Goal: Transaction & Acquisition: Purchase product/service

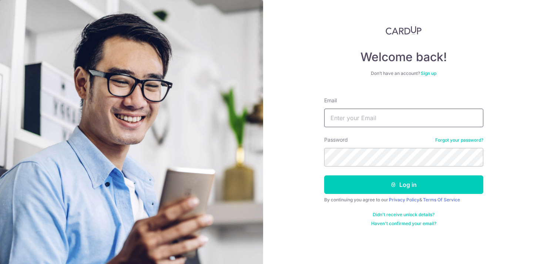
type input "[EMAIL_ADDRESS][DOMAIN_NAME]"
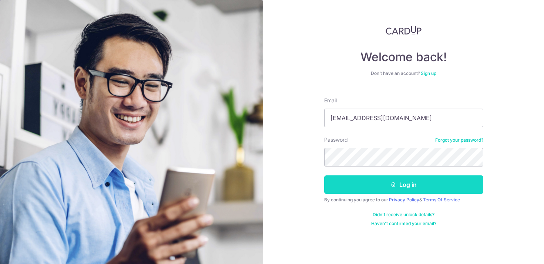
click at [397, 189] on button "Log in" at bounding box center [403, 184] width 159 height 19
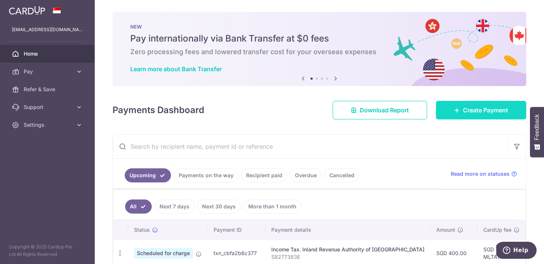
click at [472, 108] on span "Create Payment" at bounding box center [485, 110] width 45 height 9
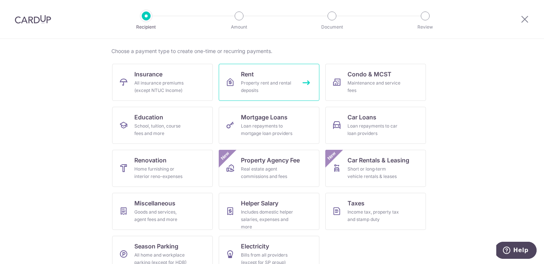
scroll to position [59, 0]
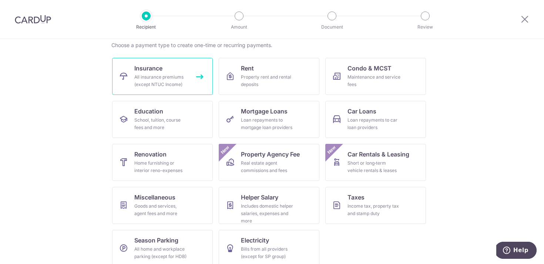
click at [152, 70] on span "Insurance" at bounding box center [148, 68] width 28 height 9
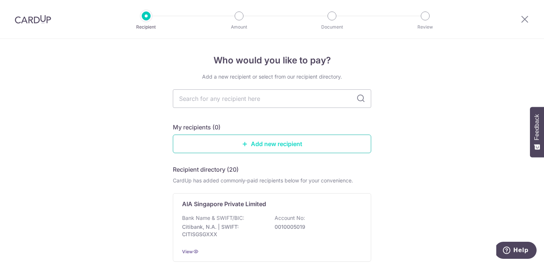
click at [273, 145] on link "Add new recipient" at bounding box center [272, 143] width 198 height 19
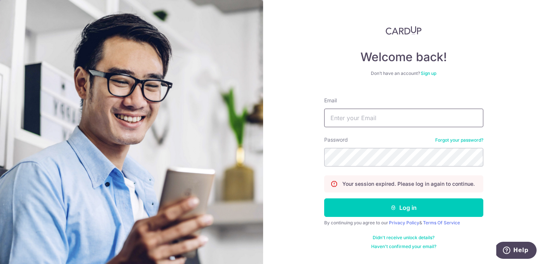
click at [364, 116] on input "Email" at bounding box center [403, 117] width 159 height 19
type input "xiaoke.qiao@gmail.com"
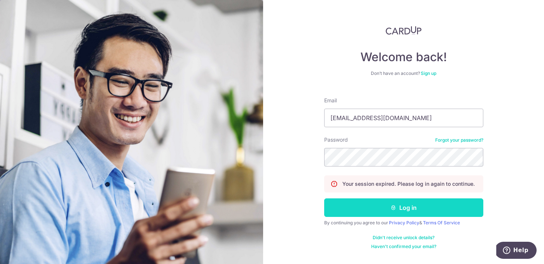
click at [376, 211] on button "Log in" at bounding box center [403, 207] width 159 height 19
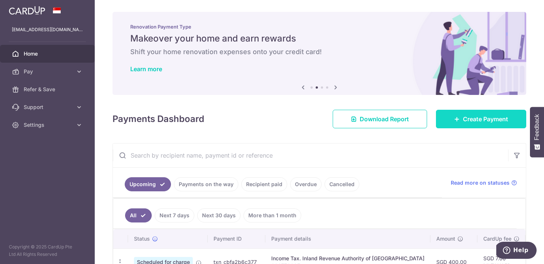
click at [465, 114] on span "Create Payment" at bounding box center [485, 118] width 45 height 9
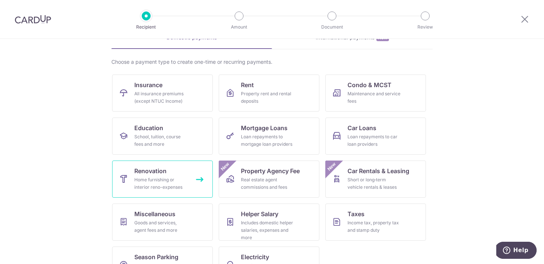
scroll to position [48, 0]
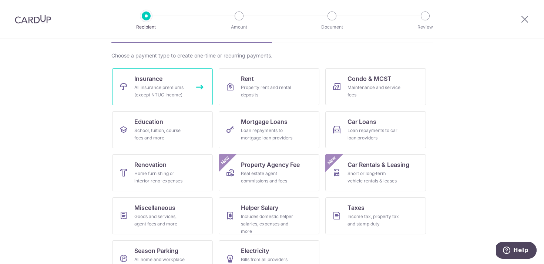
click at [167, 84] on div "All insurance premiums (except NTUC Income)" at bounding box center [160, 91] width 53 height 15
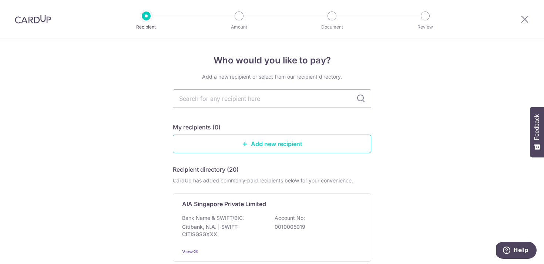
click at [278, 146] on link "Add new recipient" at bounding box center [272, 143] width 198 height 19
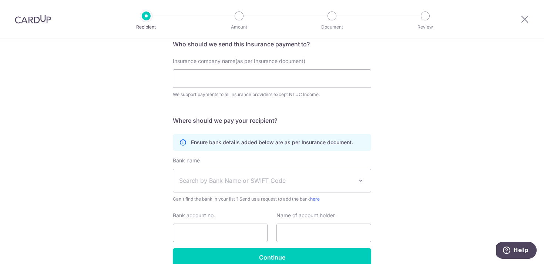
scroll to position [99, 0]
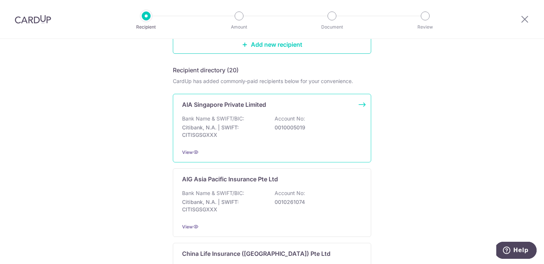
scroll to position [41, 0]
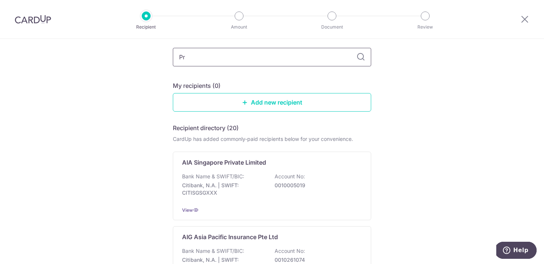
type input "Pru"
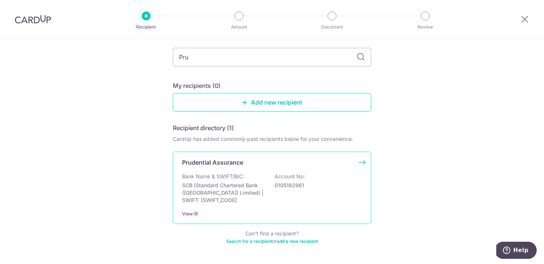
click at [223, 192] on p "SCB (Standard Chartered Bank ([GEOGRAPHIC_DATA]) Limited) | SWIFT: [SWIFT_CODE]" at bounding box center [223, 192] width 83 height 22
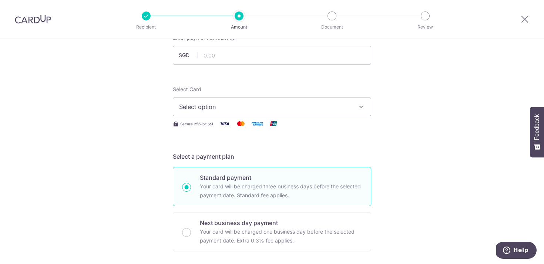
scroll to position [19, 0]
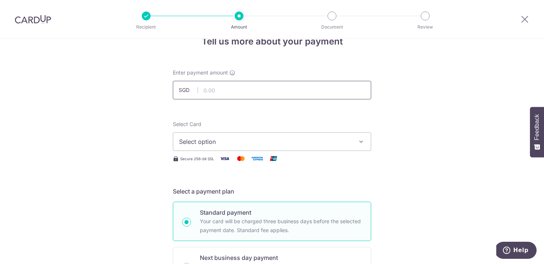
click at [222, 87] on input "text" at bounding box center [272, 90] width 198 height 19
click at [259, 97] on input "text" at bounding box center [272, 90] width 198 height 19
click at [264, 90] on input "text" at bounding box center [272, 90] width 198 height 19
type input "394.77"
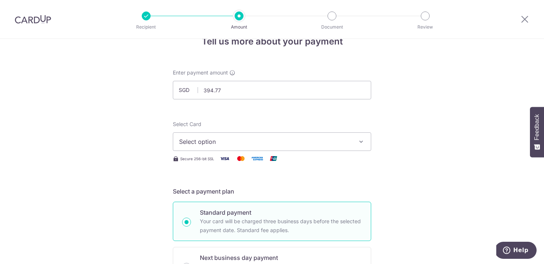
click at [283, 140] on span "Select option" at bounding box center [265, 141] width 173 height 9
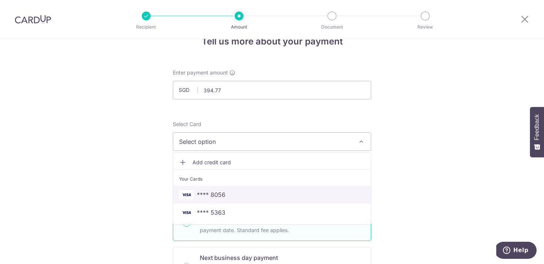
click at [218, 194] on span "**** 8056" at bounding box center [211, 194] width 29 height 9
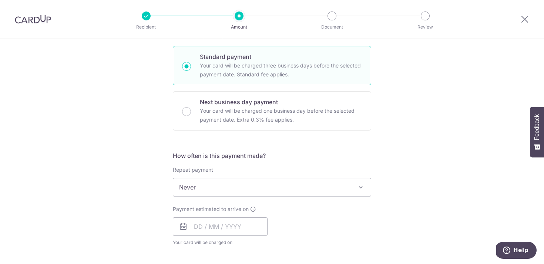
scroll to position [175, 0]
click at [323, 190] on span "Never" at bounding box center [272, 186] width 198 height 18
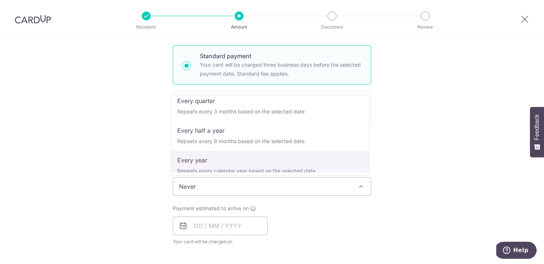
scroll to position [59, 0]
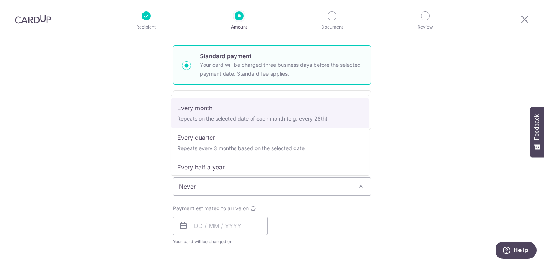
select select "3"
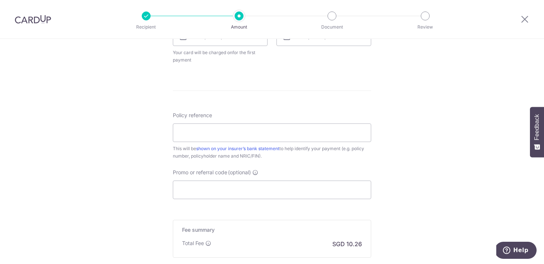
scroll to position [391, 0]
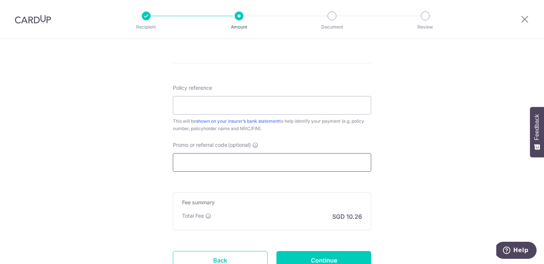
click at [217, 165] on input "Promo or referral code (optional)" at bounding box center [272, 162] width 198 height 19
paste input "MILELION"
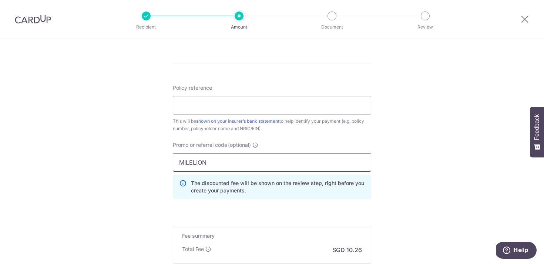
type input "MILELION"
click at [371, 141] on div "Promo or referral code (optional) MILELION The discounted fee will be shown on …" at bounding box center [271, 173] width 207 height 64
click at [218, 103] on input "Policy reference" at bounding box center [272, 105] width 198 height 19
paste input "72948365"
type input "72948365"
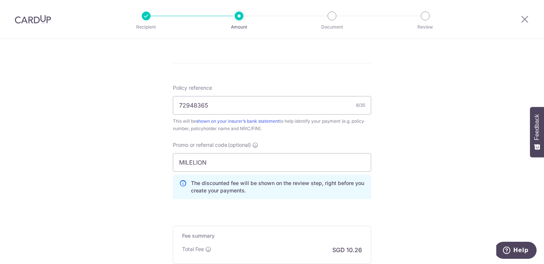
click at [314, 88] on div "Policy reference 72948365 8/35 This will be shown on your insurer’s bank statem…" at bounding box center [272, 108] width 198 height 48
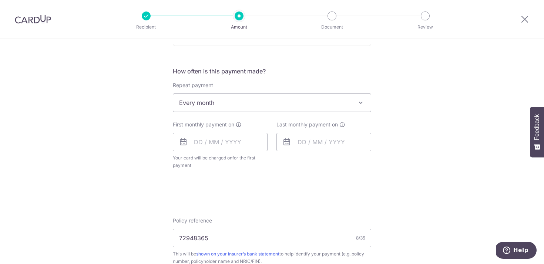
scroll to position [277, 0]
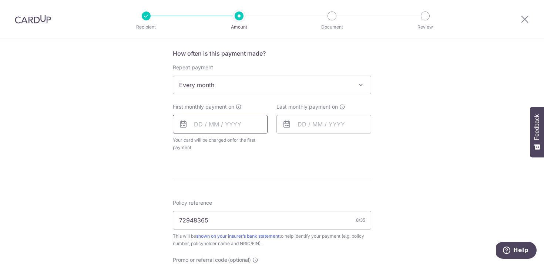
click at [194, 122] on input "text" at bounding box center [220, 124] width 95 height 19
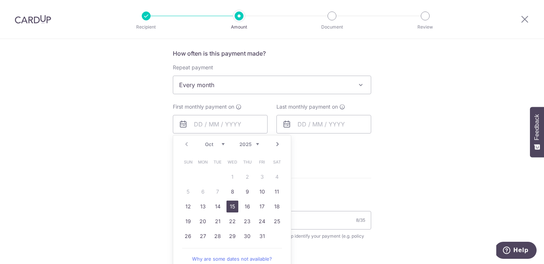
click at [232, 204] on link "15" at bounding box center [233, 206] width 12 height 12
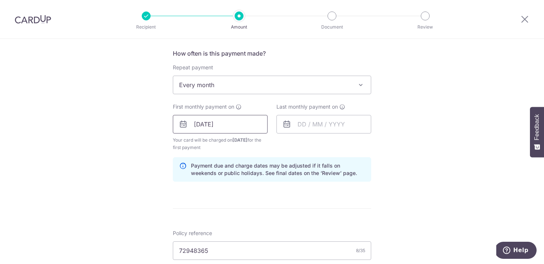
click at [225, 123] on input "15/10/2025" at bounding box center [220, 124] width 95 height 19
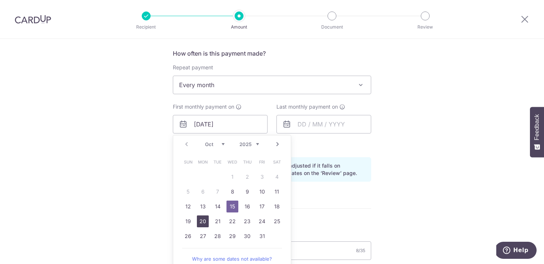
click at [199, 218] on link "20" at bounding box center [203, 221] width 12 height 12
type input "[DATE]"
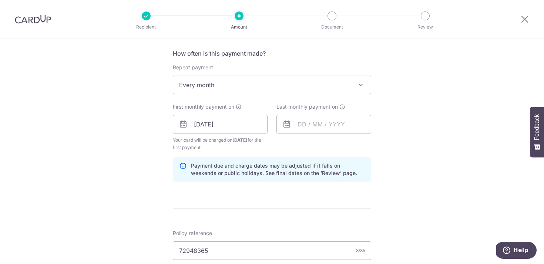
click at [327, 142] on div "Last monthly payment on" at bounding box center [324, 127] width 104 height 48
click at [320, 126] on input "text" at bounding box center [324, 124] width 95 height 19
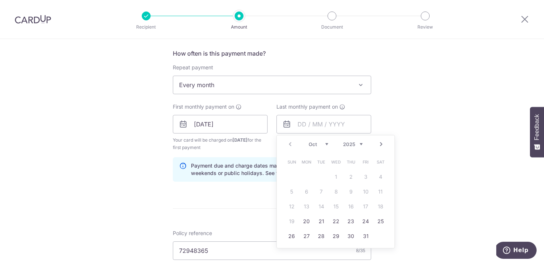
click at [353, 143] on select "2025 2026 2027 2028 2029 2030 2031 2032 2033 2034 2035" at bounding box center [353, 144] width 20 height 6
click at [323, 144] on select "Jan Feb Mar Apr May Jun Jul Aug Sep Oct Nov Dec" at bounding box center [319, 144] width 20 height 6
click at [355, 143] on select "2025 2026 2027 2028 2029 2030 2031 2032 2033 2034 2035" at bounding box center [353, 144] width 20 height 6
click at [379, 141] on link "Next" at bounding box center [381, 144] width 9 height 9
click at [378, 143] on link "Next" at bounding box center [381, 144] width 9 height 9
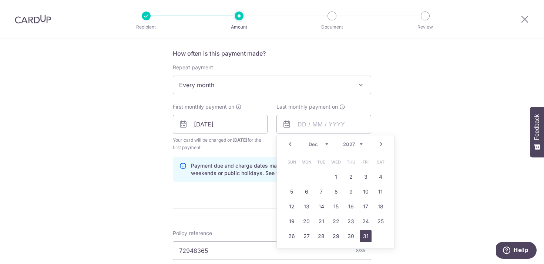
click at [362, 235] on link "31" at bounding box center [366, 236] width 12 height 12
type input "31/12/2027"
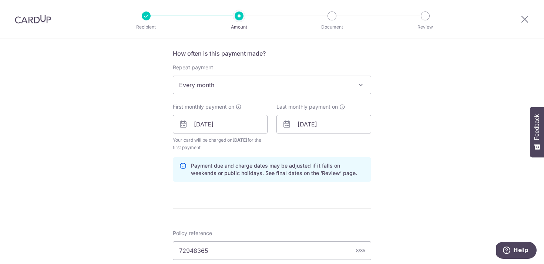
click at [293, 142] on div "Last monthly payment on 31/12/2027 Prev Next Jan Feb Mar Apr May Jun Jul Aug Se…" at bounding box center [324, 127] width 104 height 48
drag, startPoint x: 213, startPoint y: 144, endPoint x: 160, endPoint y: 132, distance: 54.6
click at [160, 132] on div "Tell us more about your payment Enter payment amount SGD 394.77 394.77 Select C…" at bounding box center [272, 132] width 544 height 741
click at [308, 142] on div "Last monthly payment on 31/12/2027 Prev Next Jan Feb Mar Apr May Jun Jul Aug Se…" at bounding box center [324, 127] width 104 height 48
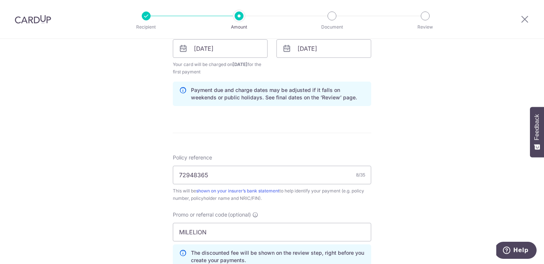
scroll to position [516, 0]
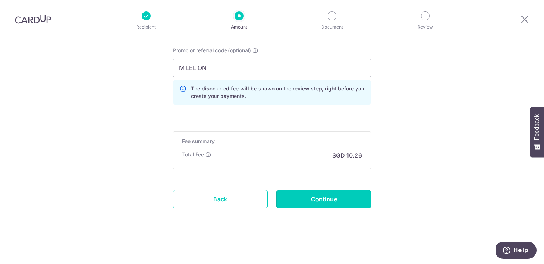
drag, startPoint x: 337, startPoint y: 203, endPoint x: 358, endPoint y: 202, distance: 21.1
click at [337, 203] on input "Continue" at bounding box center [324, 199] width 95 height 19
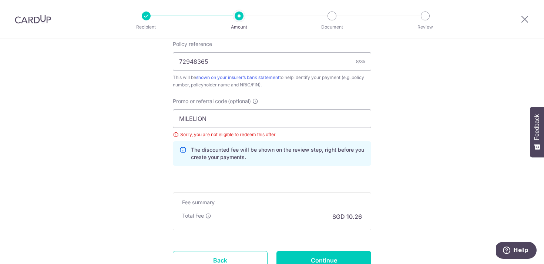
scroll to position [427, 0]
drag, startPoint x: 196, startPoint y: 134, endPoint x: 241, endPoint y: 135, distance: 44.8
click at [241, 135] on div "Sorry, you are not eligible to redeem this offer" at bounding box center [272, 134] width 198 height 7
click at [175, 134] on div "Sorry, you are not eligible to redeem this offer" at bounding box center [272, 134] width 198 height 7
click at [174, 134] on div "Sorry, you are not eligible to redeem this offer" at bounding box center [272, 134] width 198 height 7
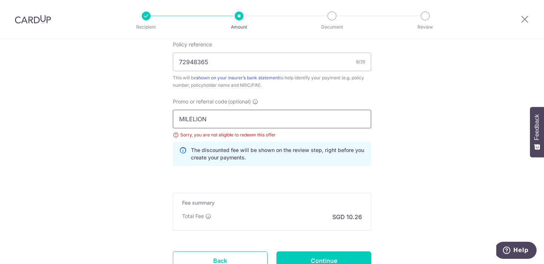
click at [212, 115] on input "MILELION" at bounding box center [272, 119] width 198 height 19
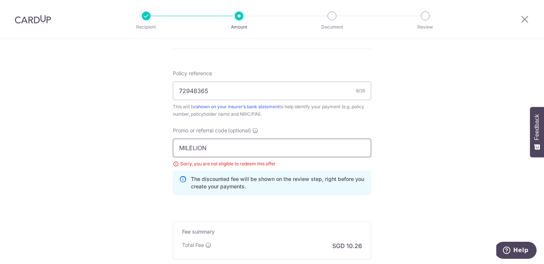
scroll to position [452, 0]
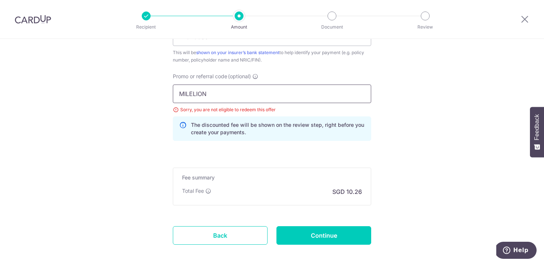
click at [248, 100] on input "MILELION" at bounding box center [272, 93] width 198 height 19
drag, startPoint x: 215, startPoint y: 93, endPoint x: 151, endPoint y: 82, distance: 65.0
paste input "REC185"
type input "REC185"
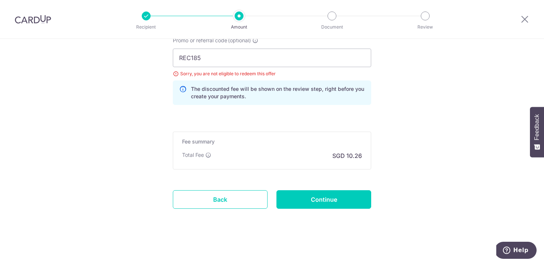
scroll to position [489, 0]
click at [331, 199] on input "Continue" at bounding box center [324, 199] width 95 height 19
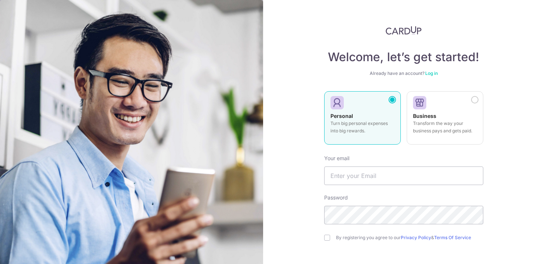
scroll to position [83, 0]
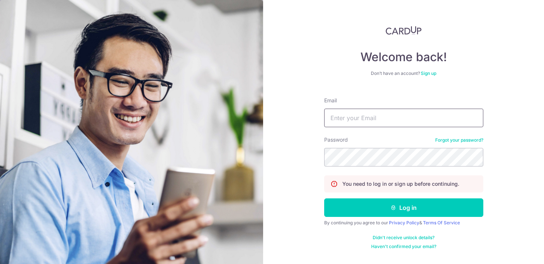
click at [353, 118] on input "Email" at bounding box center [403, 117] width 159 height 19
type input "[EMAIL_ADDRESS][DOMAIN_NAME]"
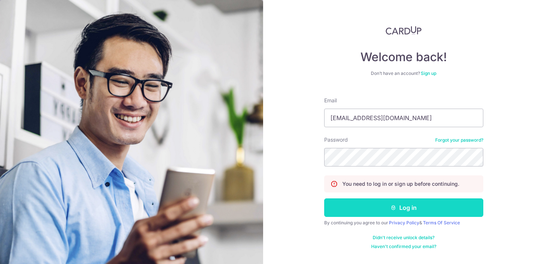
click at [434, 203] on button "Log in" at bounding box center [403, 207] width 159 height 19
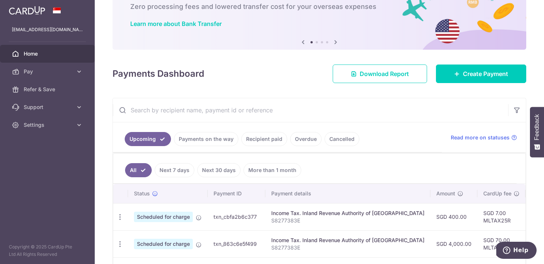
scroll to position [42, 0]
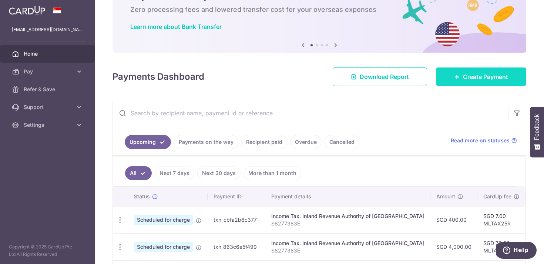
click at [481, 71] on link "Create Payment" at bounding box center [481, 76] width 90 height 19
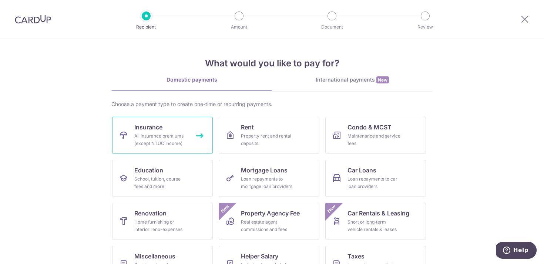
click at [165, 145] on div "All insurance premiums (except NTUC Income)" at bounding box center [160, 139] width 53 height 15
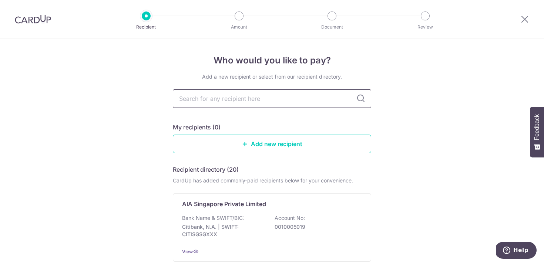
click at [238, 96] on input "text" at bounding box center [272, 98] width 198 height 19
type input "Pru"
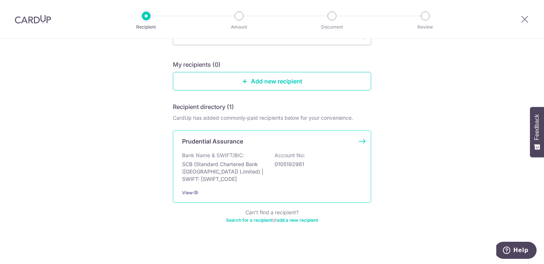
scroll to position [66, 0]
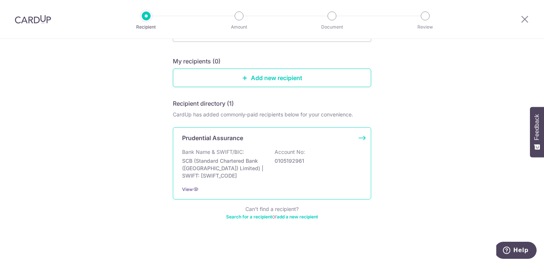
click at [351, 150] on div "Bank Name & SWIFT/BIC: SCB (Standard Chartered Bank (Singapore) Limited) | SWIF…" at bounding box center [272, 163] width 180 height 31
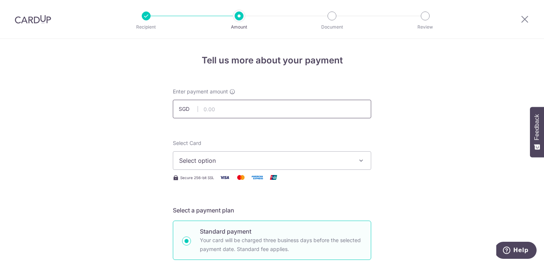
click at [238, 106] on input "text" at bounding box center [272, 109] width 198 height 19
click at [305, 161] on span "Select option" at bounding box center [265, 160] width 173 height 9
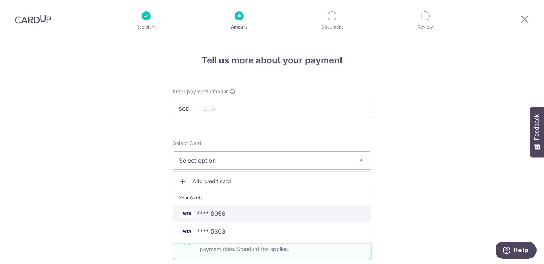
click at [210, 214] on span "**** 8056" at bounding box center [211, 213] width 29 height 9
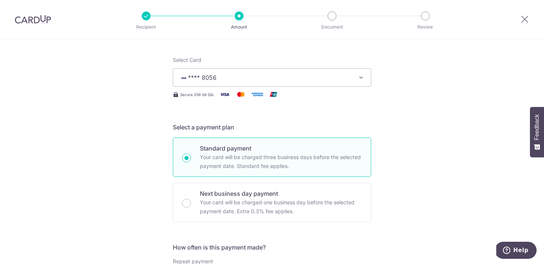
scroll to position [221, 0]
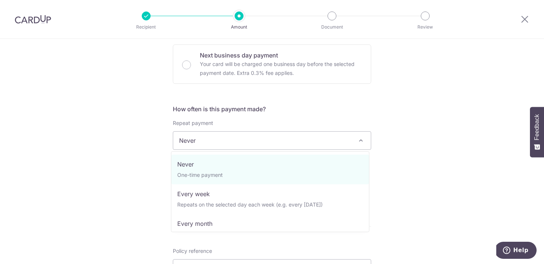
click at [245, 141] on span "Never" at bounding box center [272, 140] width 198 height 18
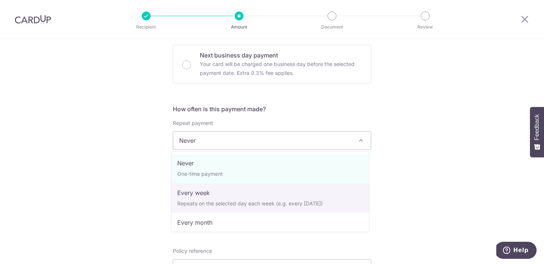
scroll to position [1, 0]
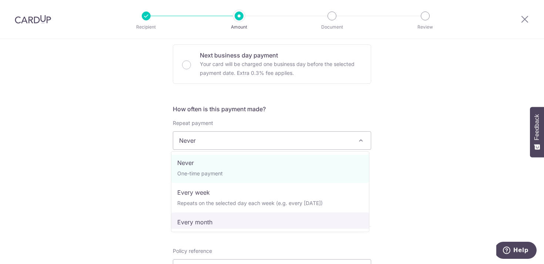
select select "3"
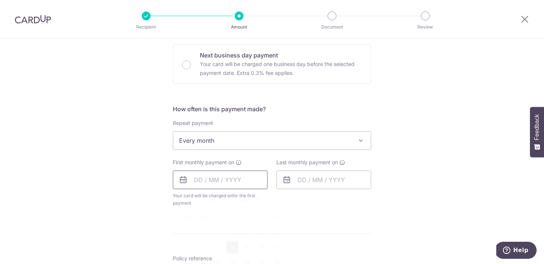
click at [235, 180] on input "text" at bounding box center [220, 179] width 95 height 19
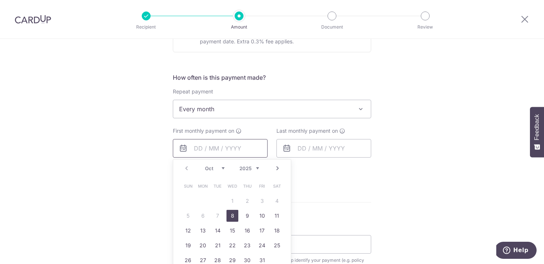
scroll to position [262, 0]
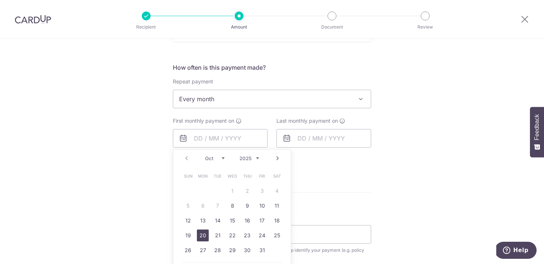
click at [204, 236] on link "20" at bounding box center [203, 235] width 12 height 12
type input "[DATE]"
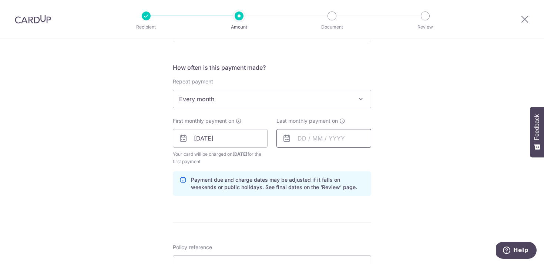
click at [307, 140] on input "text" at bounding box center [324, 138] width 95 height 19
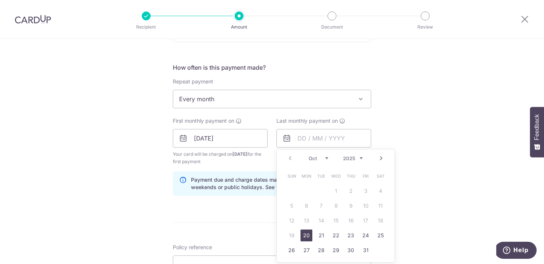
click at [361, 158] on select "2025 2026 2027 2028 2029 2030 2031 2032 2033 2034 2035" at bounding box center [353, 158] width 20 height 6
click at [325, 158] on select "Jan Feb Mar Apr May Jun Jul Aug Sep Oct Nov Dec" at bounding box center [319, 158] width 20 height 6
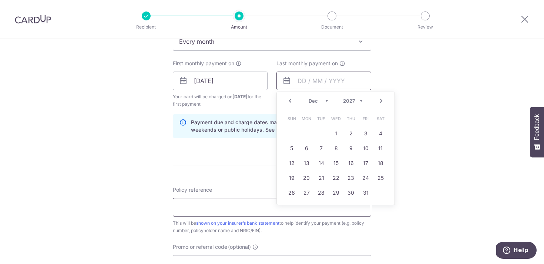
scroll to position [352, 0]
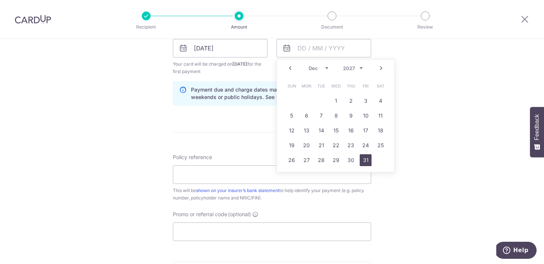
click at [362, 158] on link "31" at bounding box center [366, 160] width 12 height 12
type input "31/12/2027"
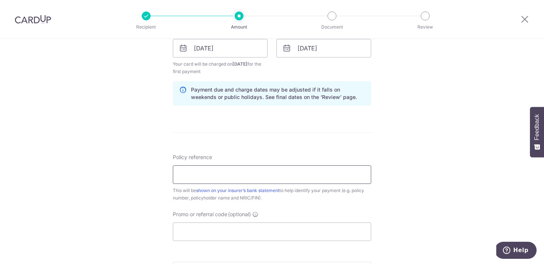
click at [228, 177] on input "Policy reference" at bounding box center [272, 174] width 198 height 19
click at [283, 235] on input "Promo or referral code (optional)" at bounding box center [272, 231] width 198 height 19
paste input "REC185"
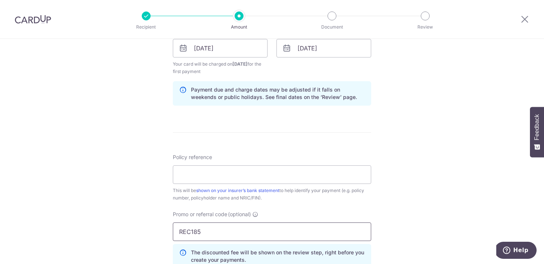
type input "REC185"
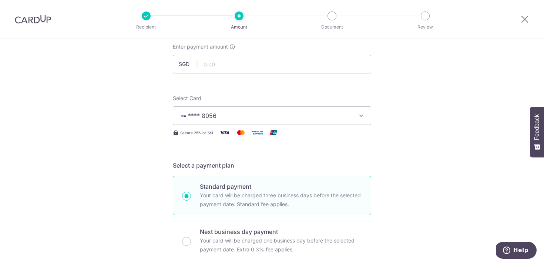
scroll to position [5, 0]
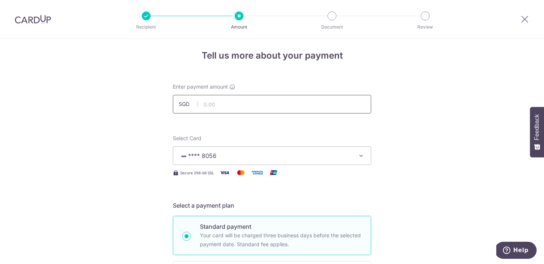
click at [225, 106] on input "text" at bounding box center [272, 104] width 198 height 19
paste input "394.77"
type input "394.77"
click at [319, 85] on div "Enter payment amount SGD 394.77" at bounding box center [272, 98] width 198 height 30
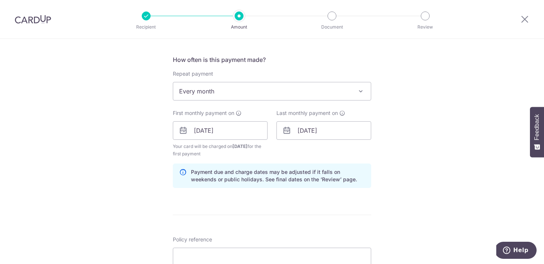
scroll to position [322, 0]
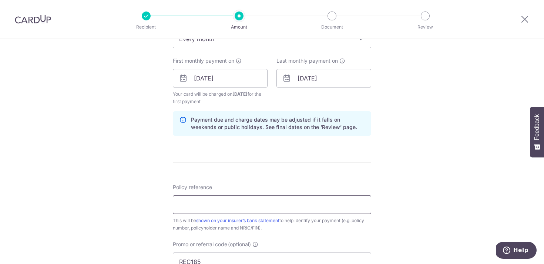
click at [216, 205] on input "Policy reference" at bounding box center [272, 204] width 198 height 19
paste input "72948365"
type input "72948365"
click at [316, 175] on form "Enter payment amount SGD 394.77 394.77 Select Card **** 8056 Add credit card Yo…" at bounding box center [272, 93] width 198 height 657
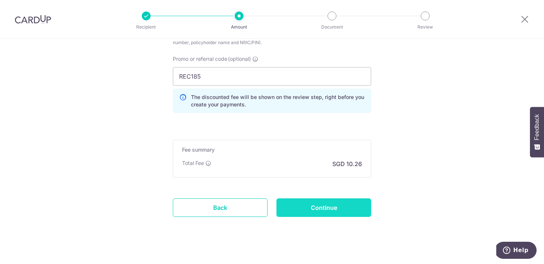
scroll to position [508, 0]
click at [341, 206] on input "Continue" at bounding box center [324, 207] width 95 height 19
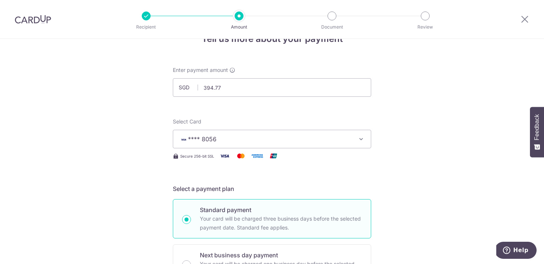
scroll to position [0, 0]
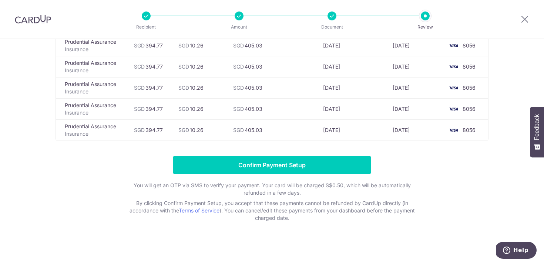
scroll to position [544, 0]
click at [308, 71] on td at bounding box center [294, 66] width 45 height 21
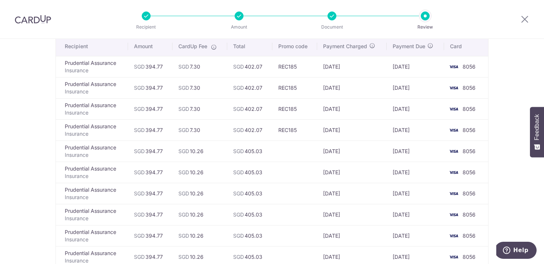
scroll to position [0, 0]
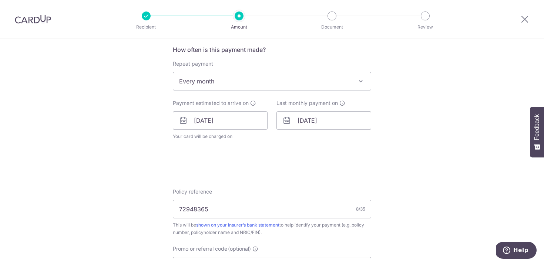
scroll to position [280, 0]
click at [324, 118] on input "[DATE]" at bounding box center [324, 120] width 95 height 19
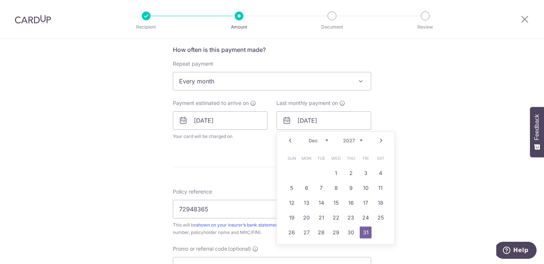
click at [361, 140] on div "Prev Next Jan Feb Mar Apr May Jun [DATE] Aug Sep Oct Nov [DATE] 2026 2027 2028 …" at bounding box center [336, 140] width 118 height 18
click at [360, 139] on select "2025 2026 2027 2028 2029 2030 2031 2032 2033 2034 2035" at bounding box center [353, 140] width 20 height 6
click at [351, 140] on select "2025 2026 2027 2028 2029 2030 2031 2032 2033 2034 2035" at bounding box center [353, 140] width 20 height 6
click at [314, 138] on select "Jan Feb Mar Apr May Jun [DATE] Aug Sep Oct Nov Dec" at bounding box center [319, 140] width 20 height 6
click at [394, 109] on div "Tell us more about your payment Enter payment amount SGD 394.77 394.77 Select C…" at bounding box center [272, 110] width 544 height 703
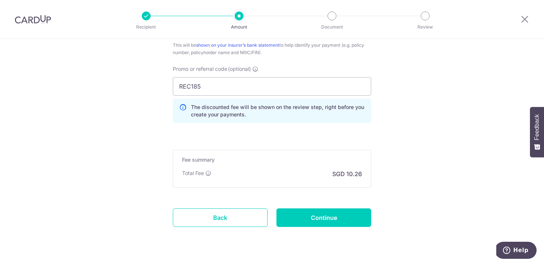
scroll to position [478, 0]
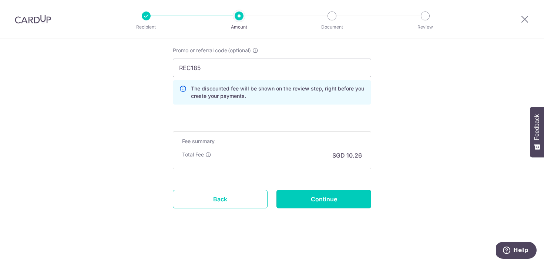
click at [332, 202] on input "Continue" at bounding box center [324, 199] width 95 height 19
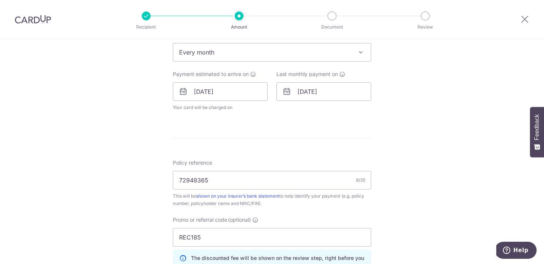
scroll to position [311, 0]
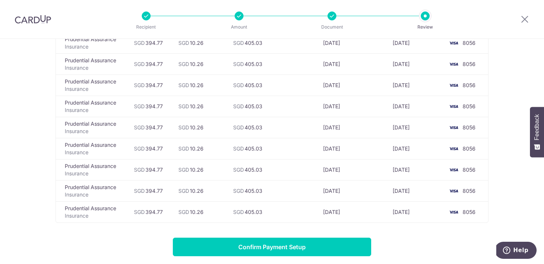
scroll to position [514, 0]
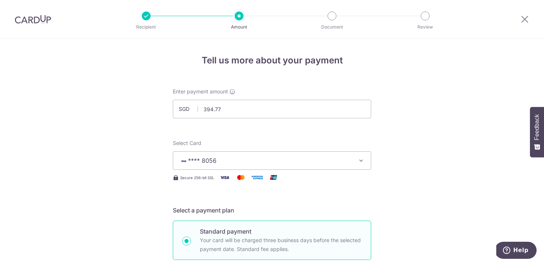
scroll to position [237, 0]
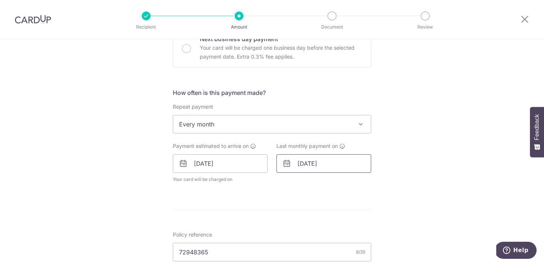
click at [342, 163] on input "31/12/2027" at bounding box center [324, 163] width 95 height 19
click at [347, 182] on select "2025 2026 2027 2028 2029 2030 2031 2032 2033 2034 2035" at bounding box center [353, 183] width 20 height 6
click at [359, 180] on select "2025 2026 2027 2028 2029 2030 2031 2032 2033 2034 2035" at bounding box center [353, 183] width 20 height 6
click at [316, 183] on select "Jan Feb Mar Apr May Jun Jul Aug Sep Oct Nov Dec" at bounding box center [319, 183] width 20 height 6
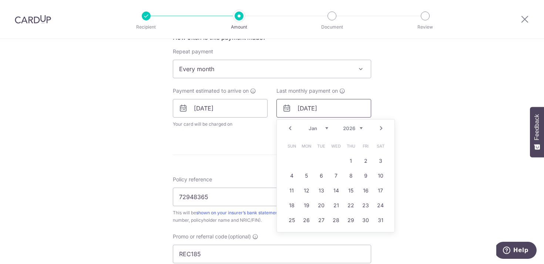
scroll to position [364, 0]
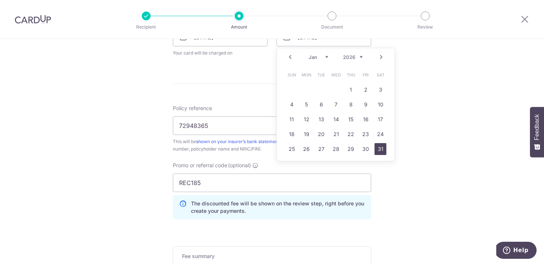
click at [376, 144] on link "31" at bounding box center [381, 149] width 12 height 12
type input "31/01/2026"
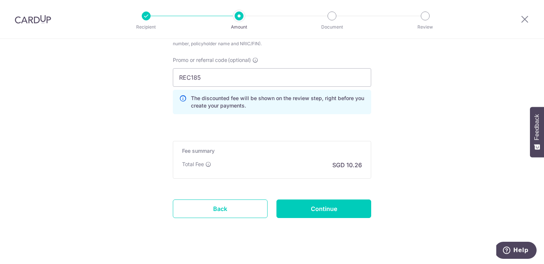
scroll to position [509, 0]
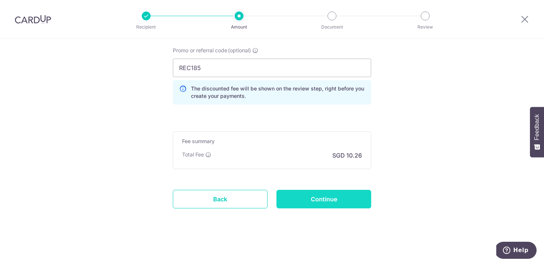
click at [342, 199] on input "Continue" at bounding box center [324, 199] width 95 height 19
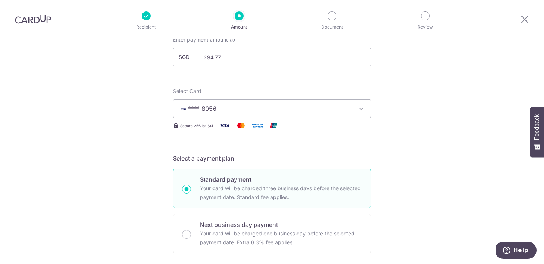
scroll to position [46, 0]
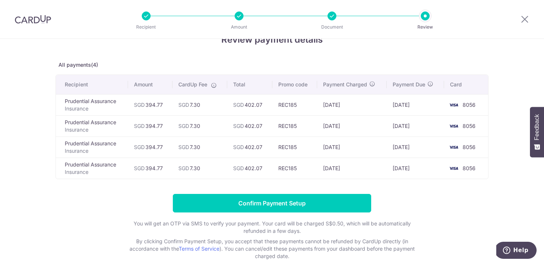
scroll to position [34, 0]
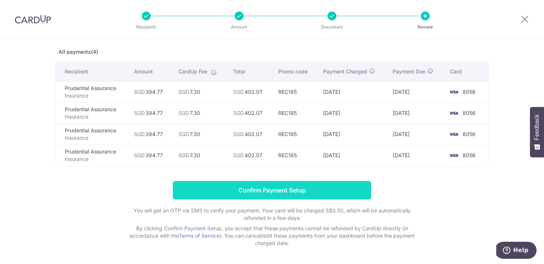
click at [327, 193] on input "Confirm Payment Setup" at bounding box center [272, 190] width 198 height 19
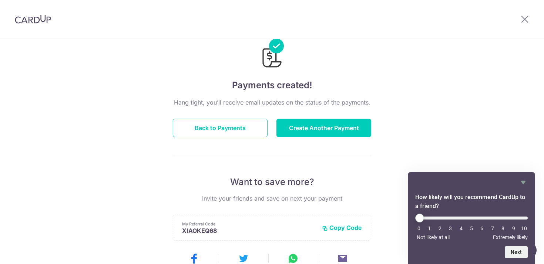
scroll to position [67, 0]
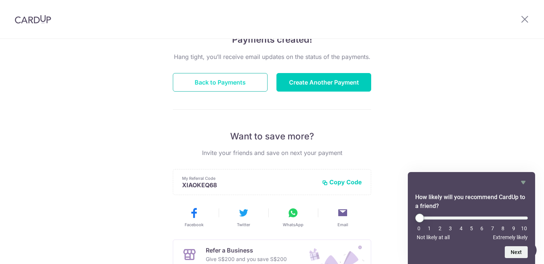
click at [233, 82] on button "Back to Payments" at bounding box center [220, 82] width 95 height 19
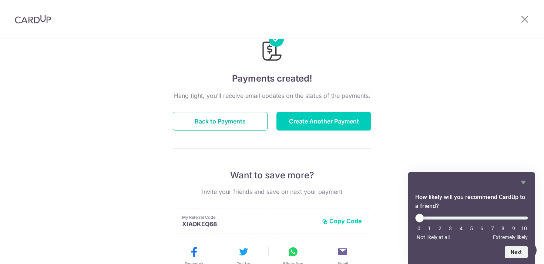
scroll to position [0, 0]
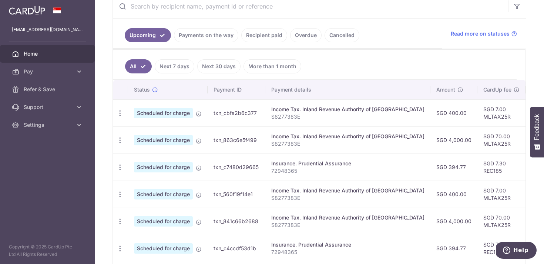
scroll to position [148, 0]
drag, startPoint x: 263, startPoint y: 113, endPoint x: 346, endPoint y: 115, distance: 83.0
click at [346, 115] on tr "Update payment Cancel payment Scheduled for charge txn_cbfa2b6c377 Income Tax. …" at bounding box center [417, 113] width 608 height 27
click at [346, 116] on p "S8277383E" at bounding box center [347, 116] width 153 height 7
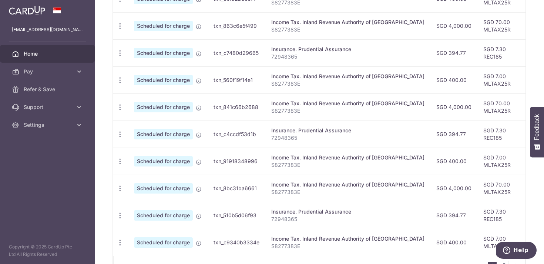
scroll to position [313, 0]
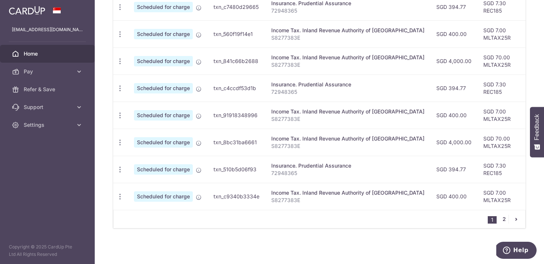
click at [501, 221] on link "2" at bounding box center [504, 218] width 9 height 9
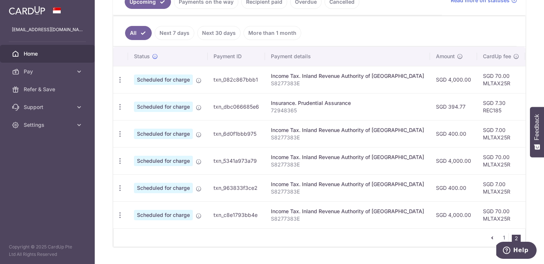
scroll to position [187, 0]
